Goal: Information Seeking & Learning: Learn about a topic

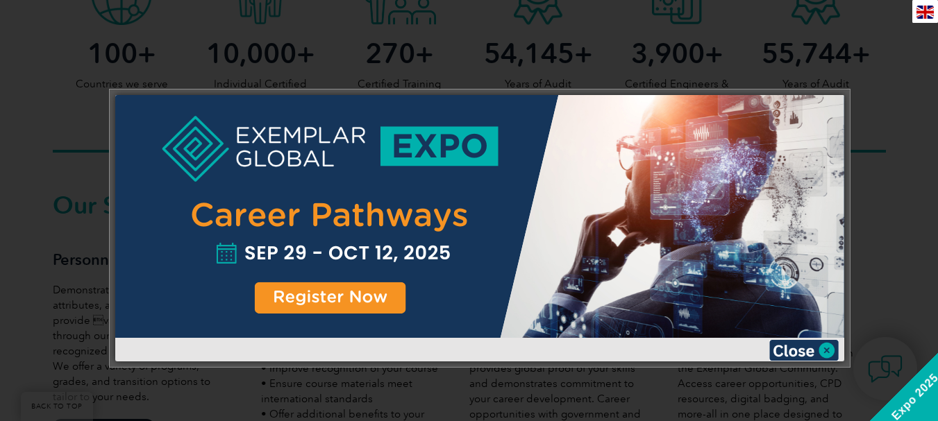
scroll to position [810, 0]
click at [782, 345] on img at bounding box center [803, 350] width 69 height 21
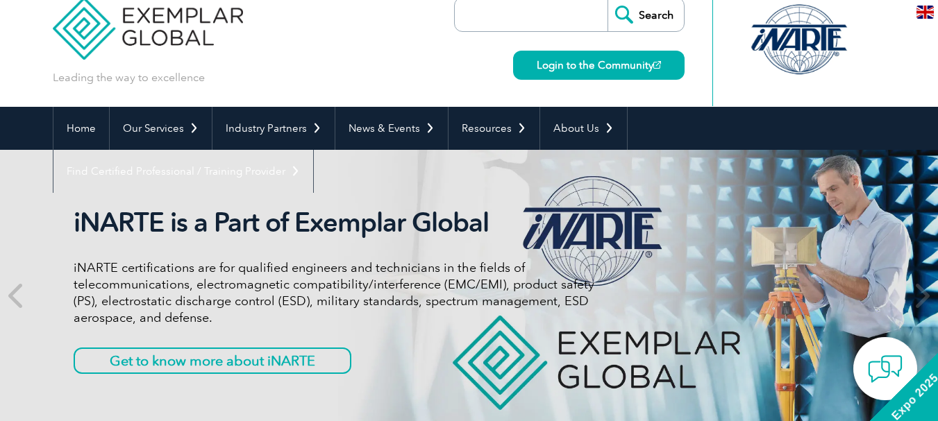
scroll to position [0, 0]
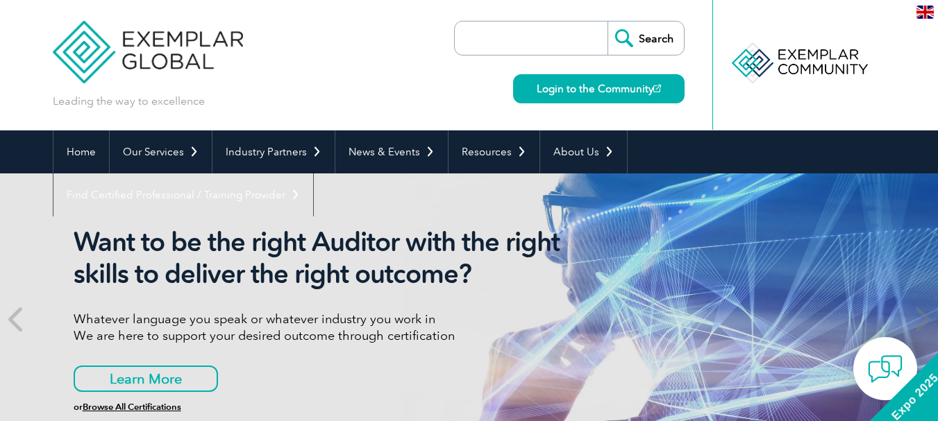
click at [550, 41] on input "search" at bounding box center [535, 38] width 146 height 33
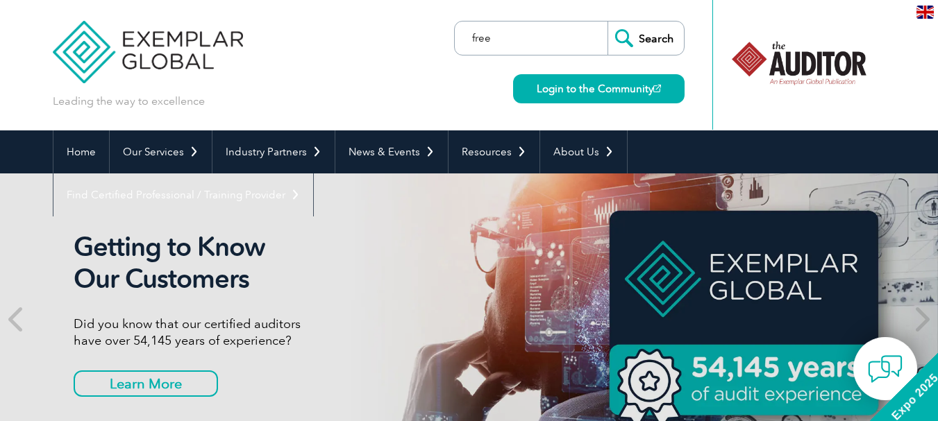
type input "free"
click at [658, 33] on input "Search" at bounding box center [646, 38] width 76 height 33
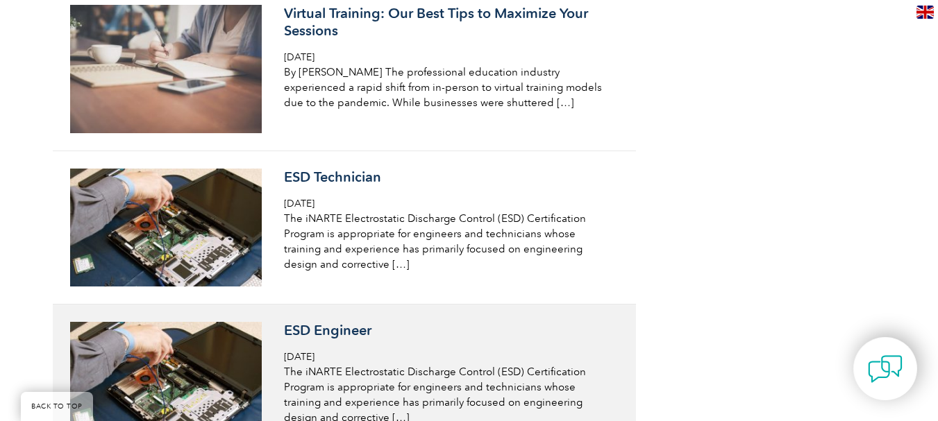
scroll to position [3402, 0]
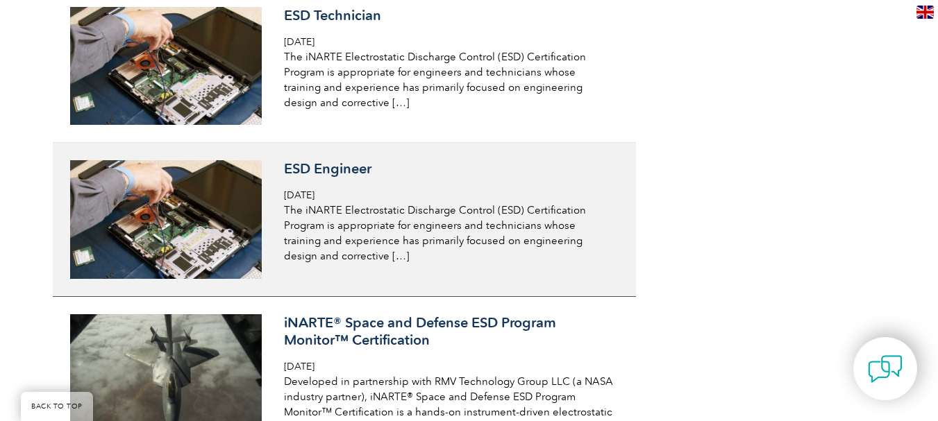
click at [334, 165] on h3 "ESD Engineer" at bounding box center [448, 168] width 329 height 17
